Goal: Find specific page/section: Find specific page/section

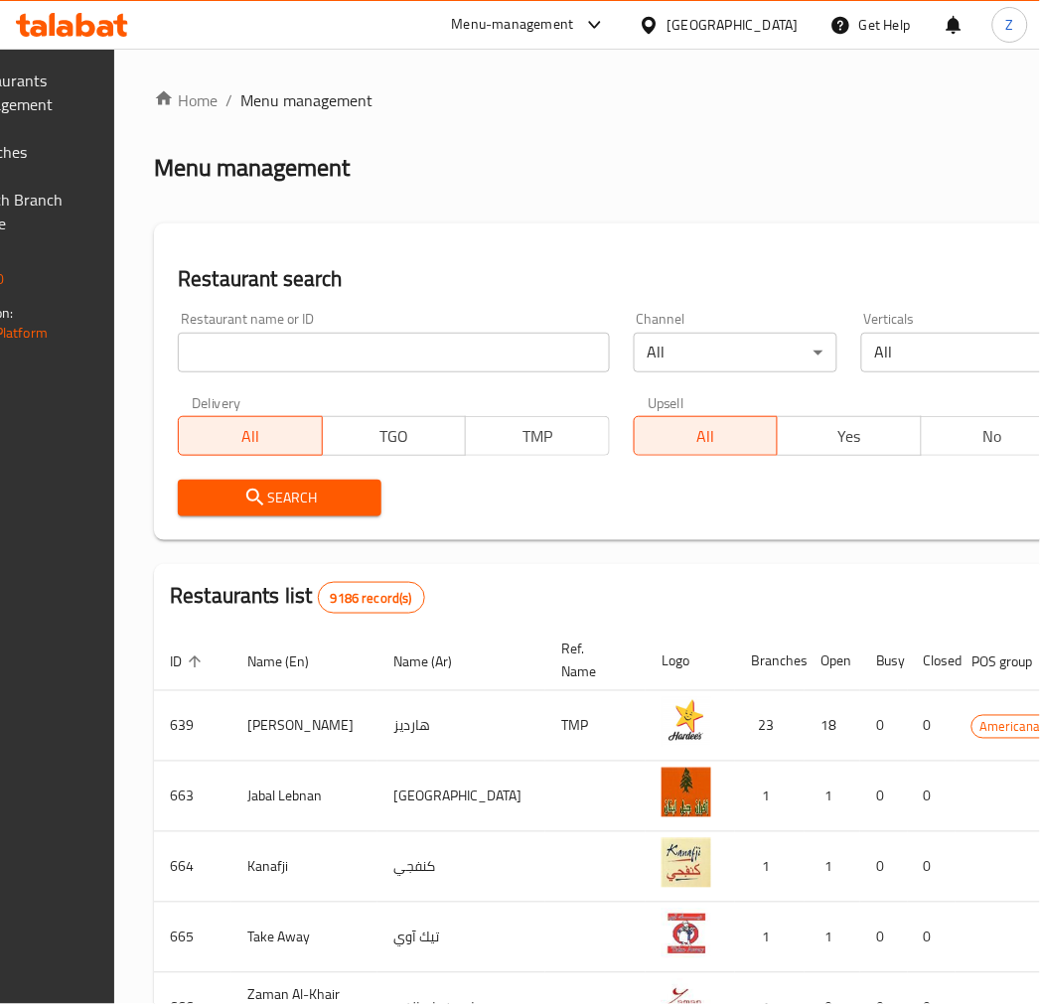
click at [440, 341] on input "search" at bounding box center [393, 353] width 431 height 40
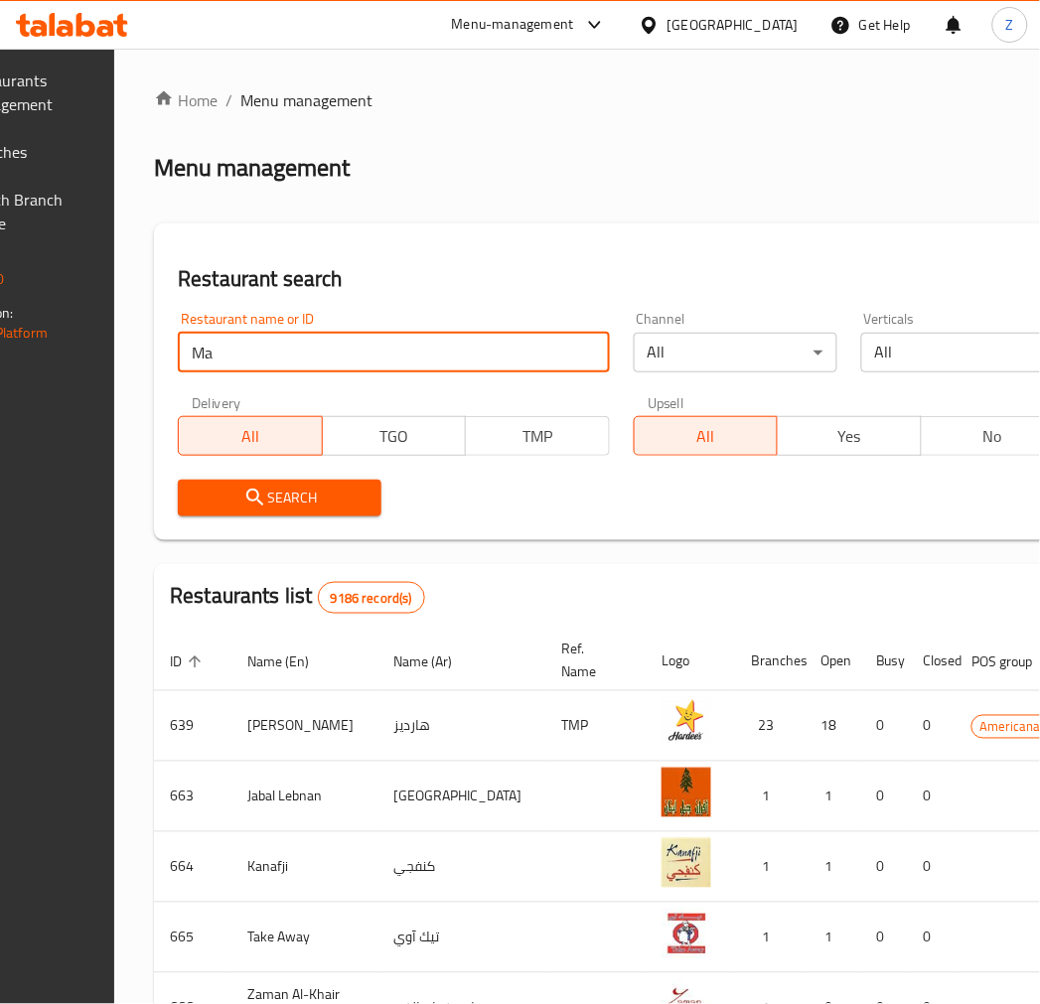
type input "M"
type input "Karaki"
click button "Search" at bounding box center [280, 498] width 204 height 37
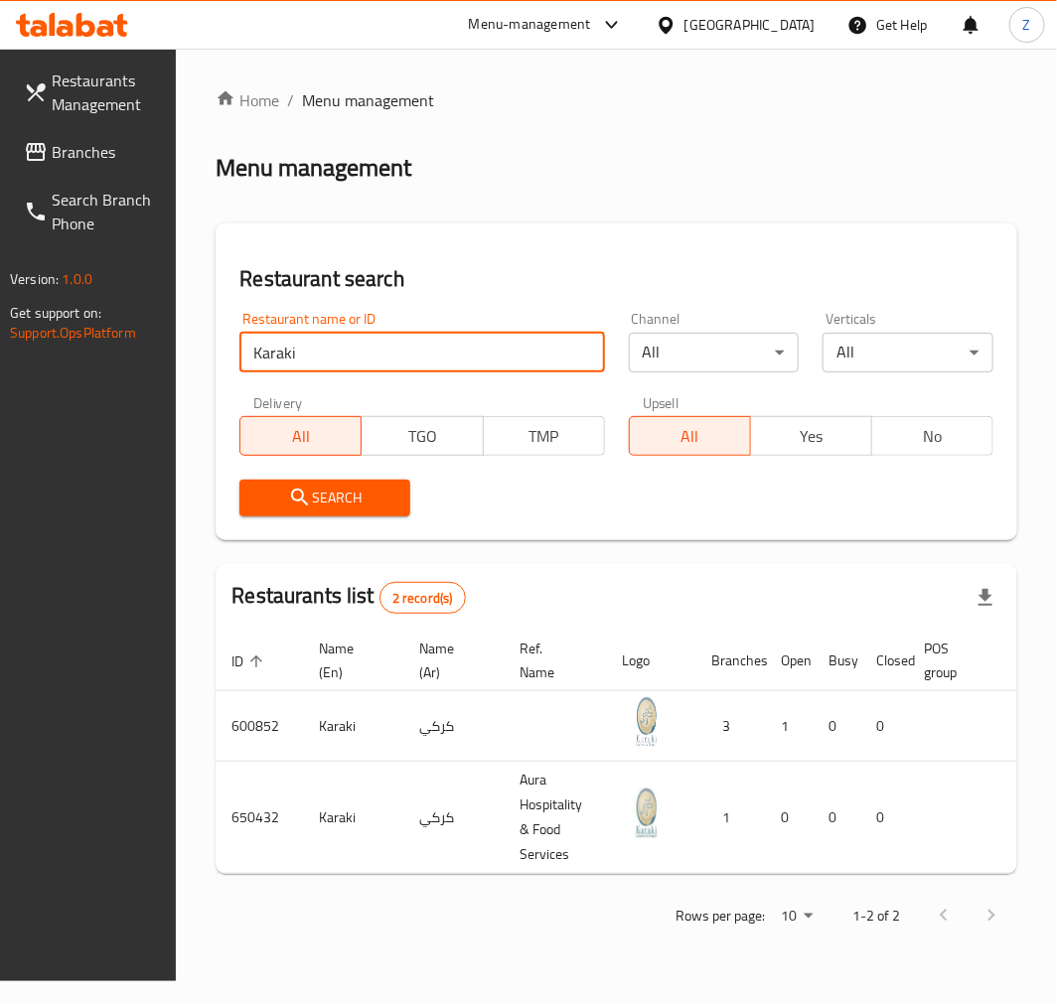
scroll to position [0, 161]
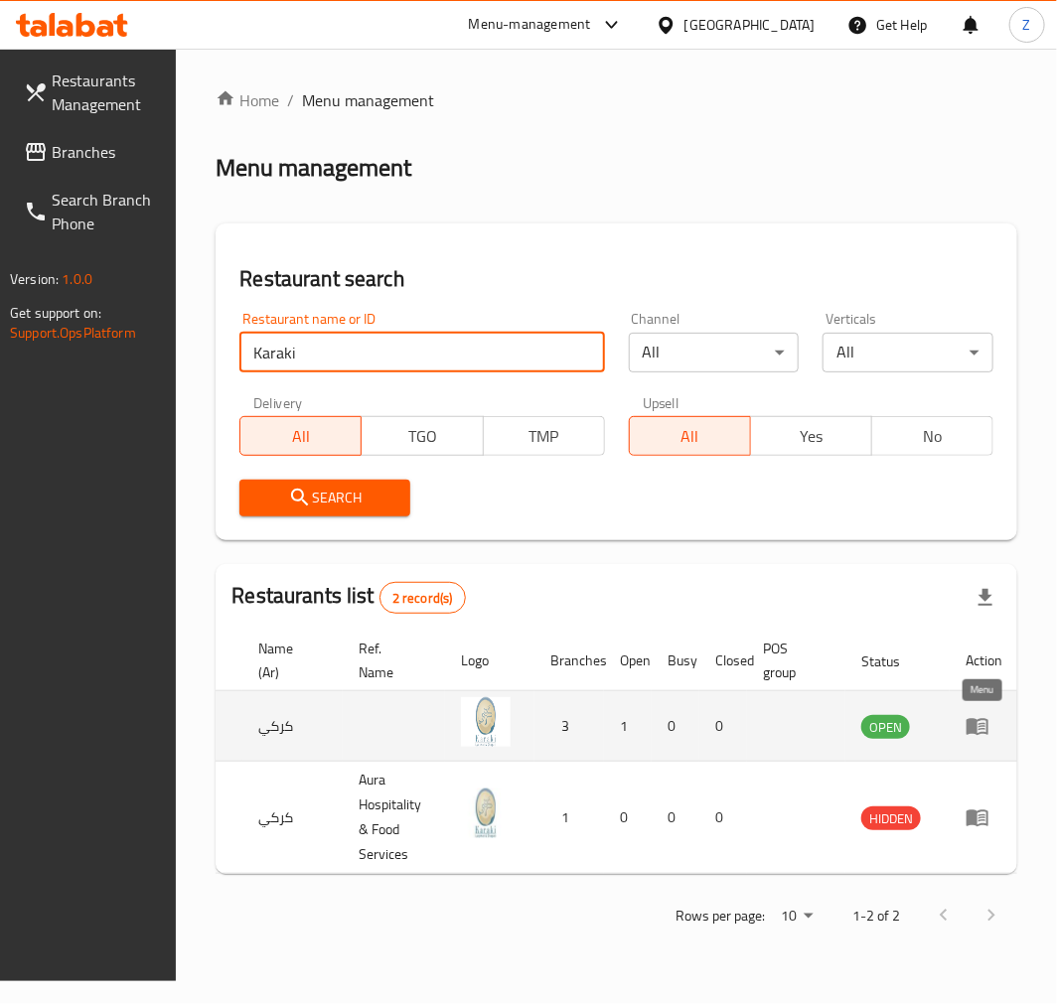
click at [974, 726] on icon "enhanced table" at bounding box center [978, 727] width 22 height 17
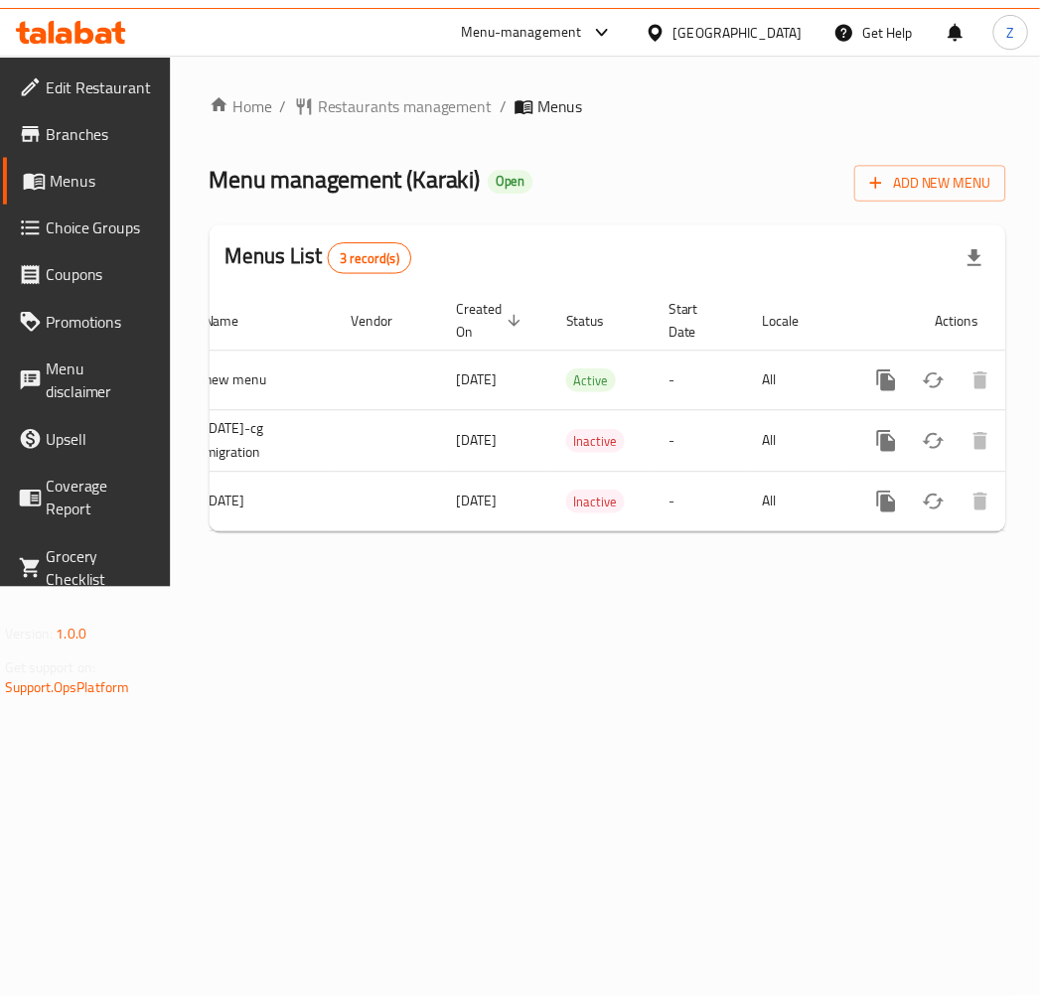
scroll to position [0, 185]
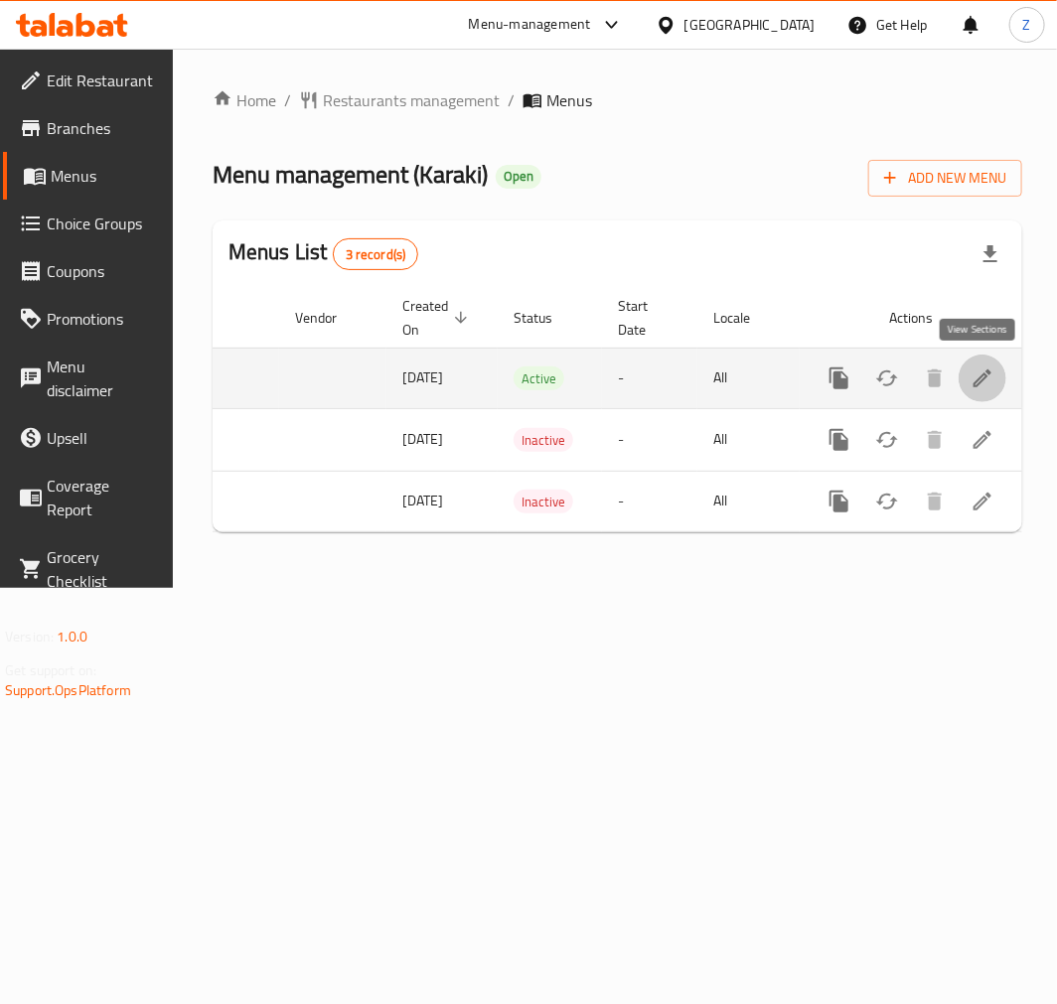
click at [974, 384] on icon "enhanced table" at bounding box center [983, 379] width 18 height 18
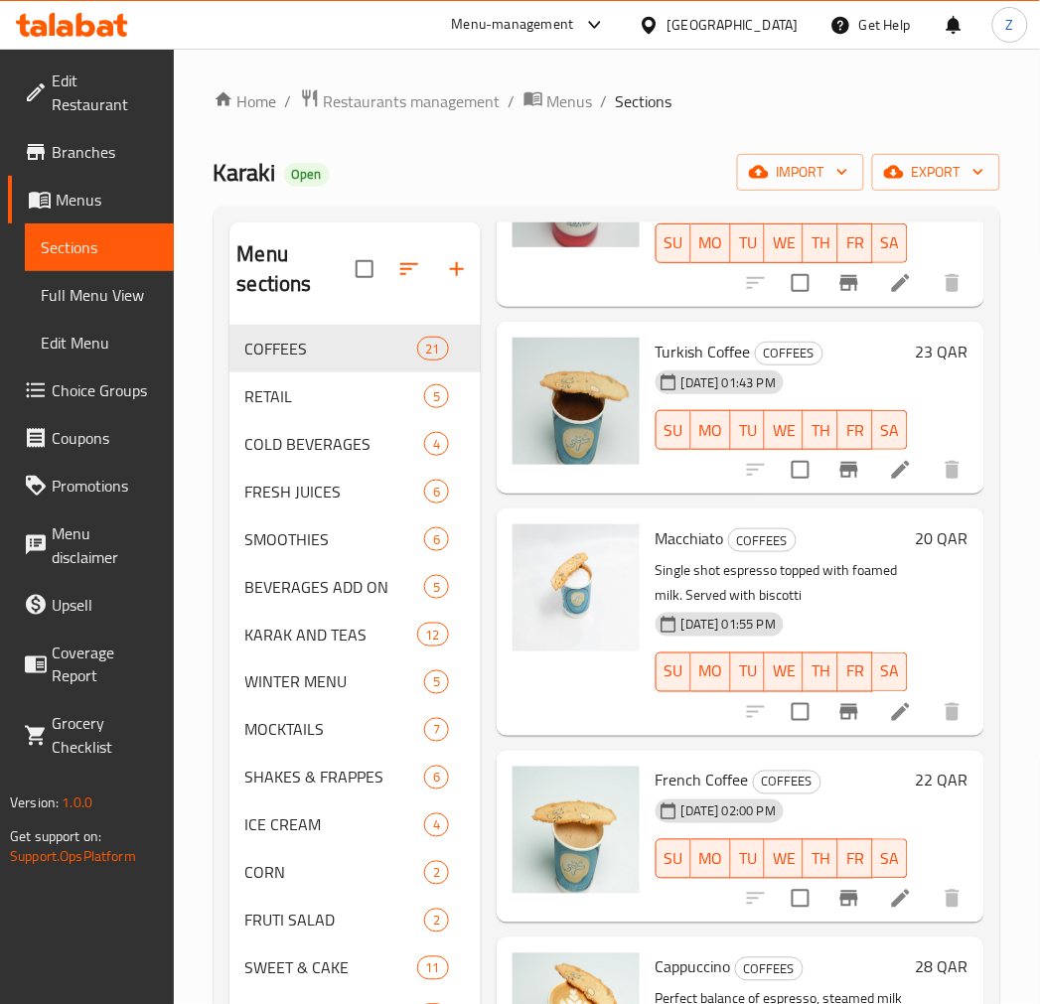
scroll to position [441, 0]
